Goal: Find specific page/section: Find specific page/section

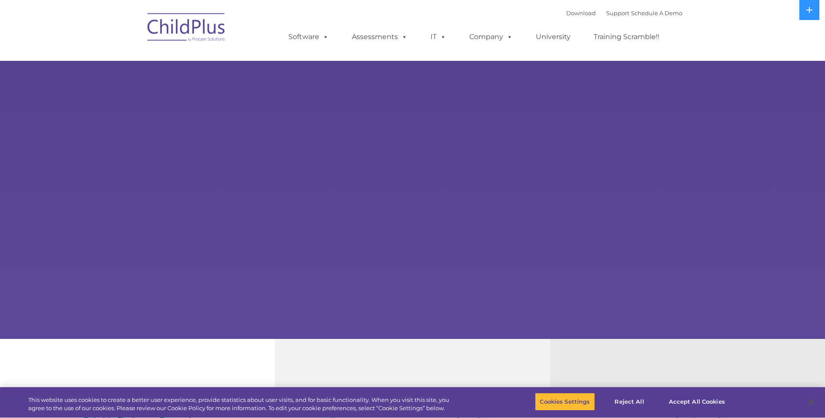
select select "MEDIUM"
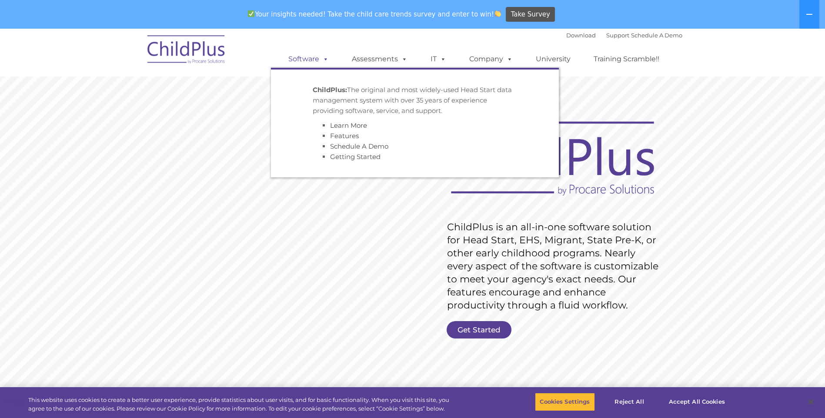
click at [305, 59] on link "Software" at bounding box center [309, 58] width 58 height 17
